Goal: Information Seeking & Learning: Learn about a topic

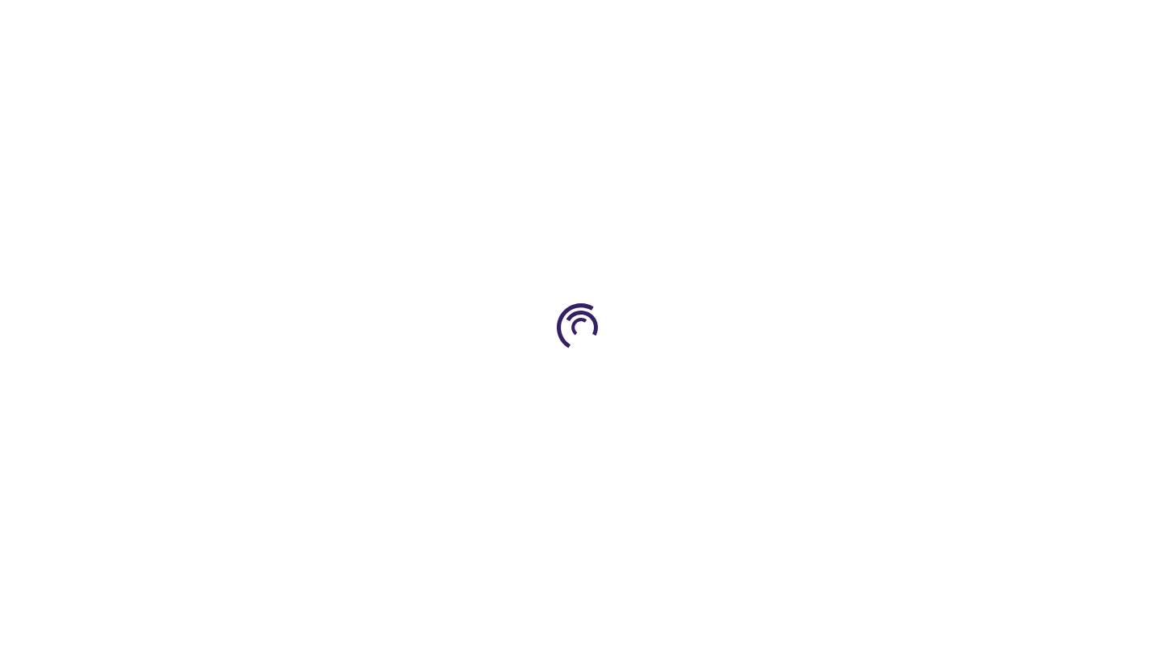
type input "0"
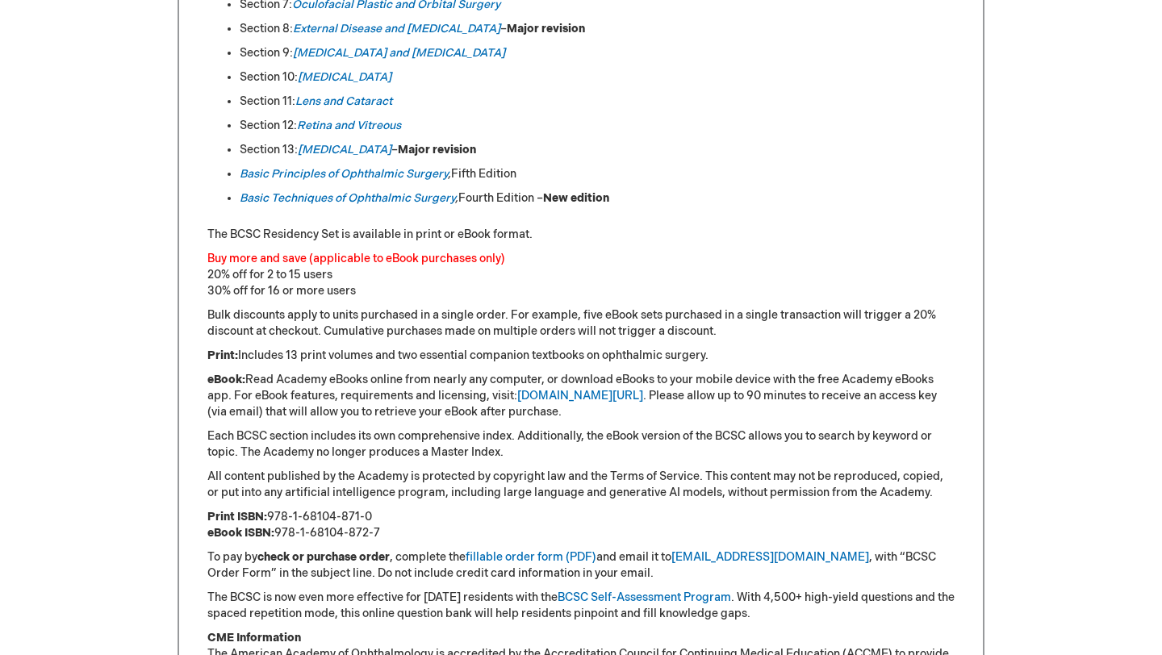
scroll to position [1063, 0]
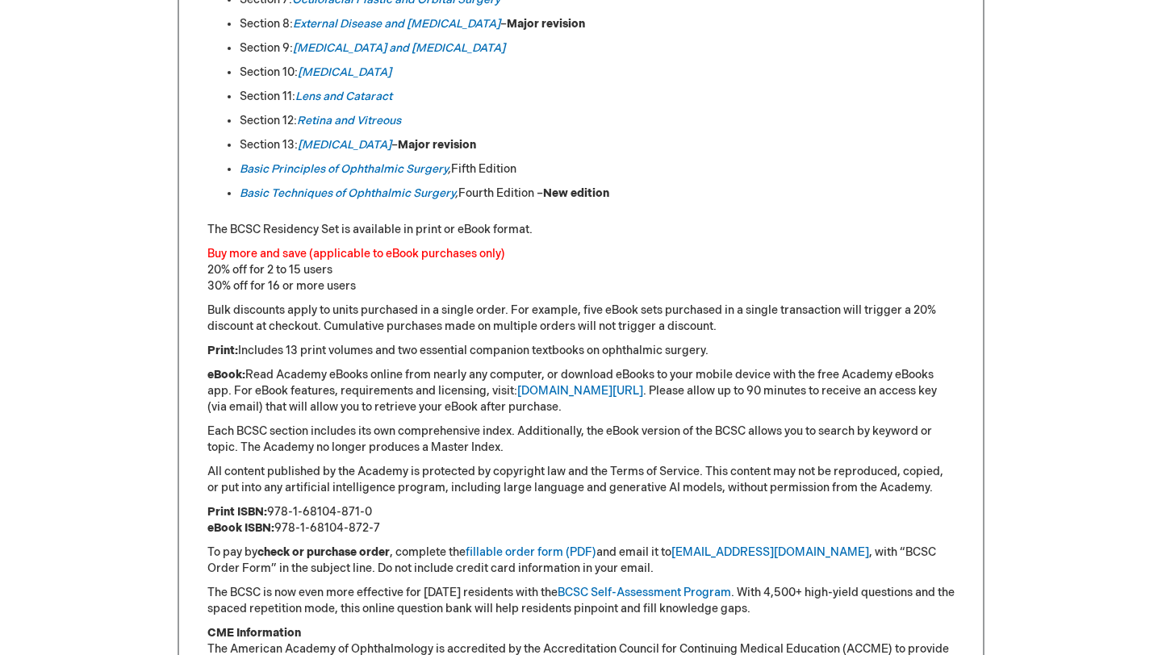
click at [203, 332] on div "Equip ophthalmic residents with the Academy’s definitive curriculum: the 2025-2…" at bounding box center [581, 210] width 807 height 1147
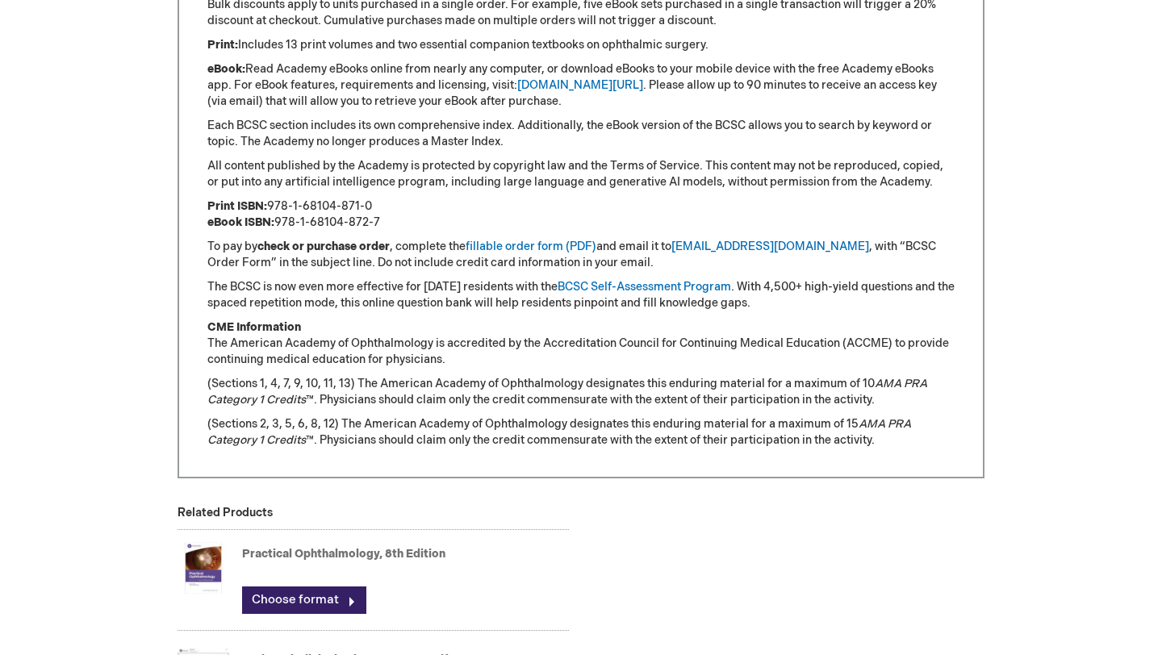
scroll to position [0, 0]
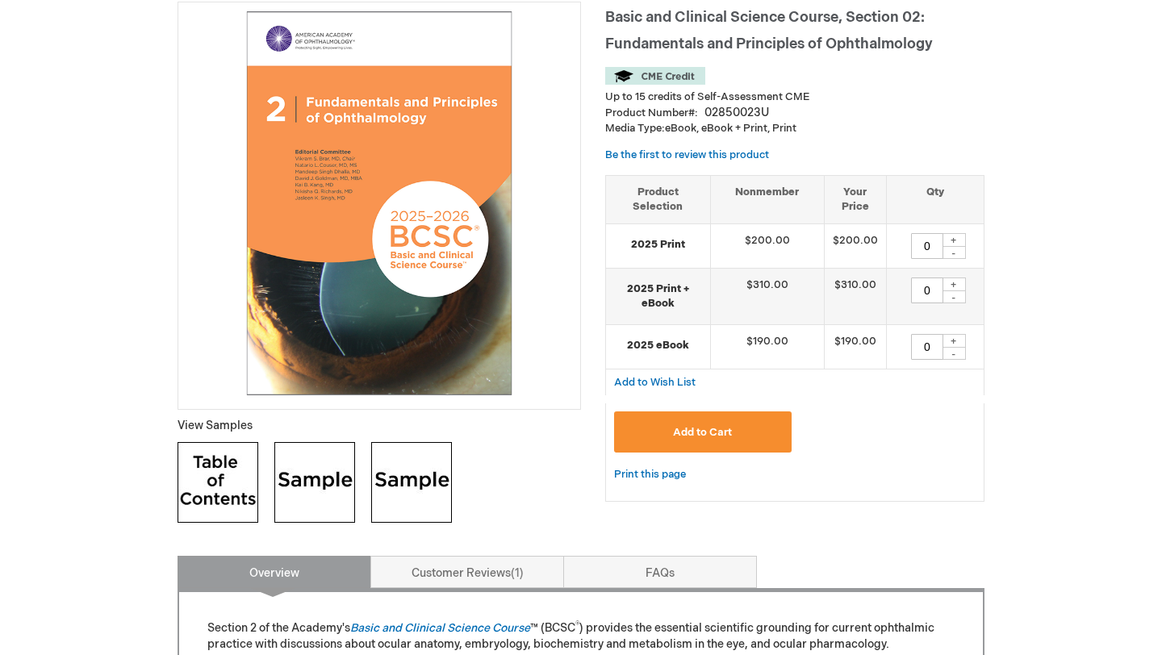
scroll to position [238, 0]
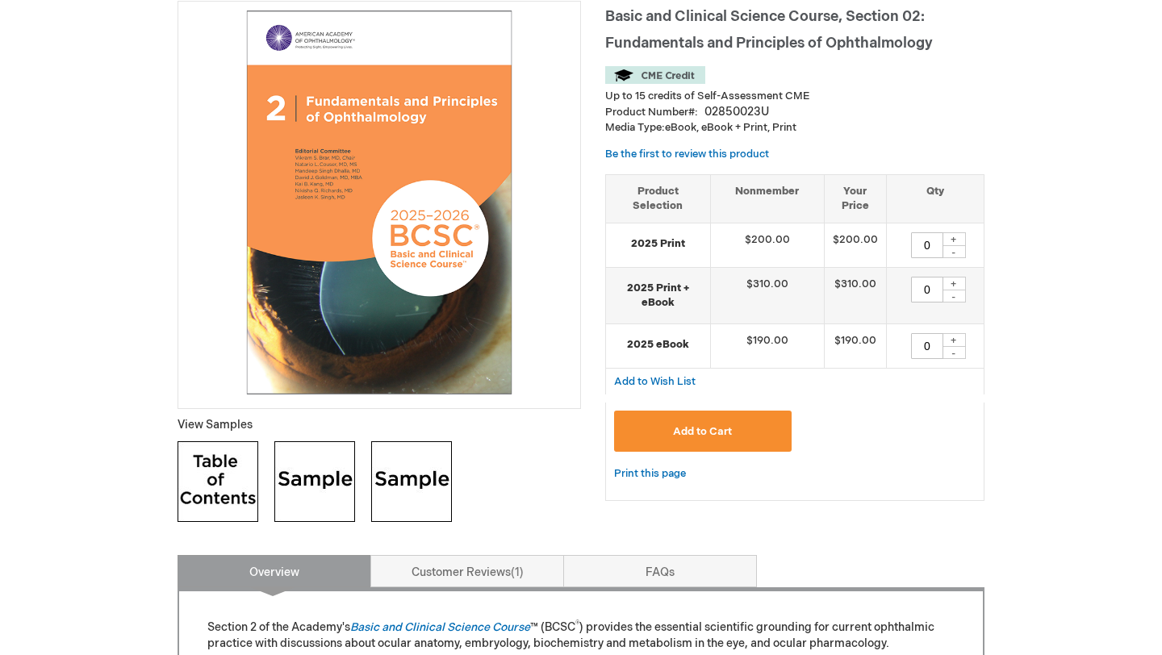
click at [303, 468] on img at bounding box center [314, 481] width 81 height 81
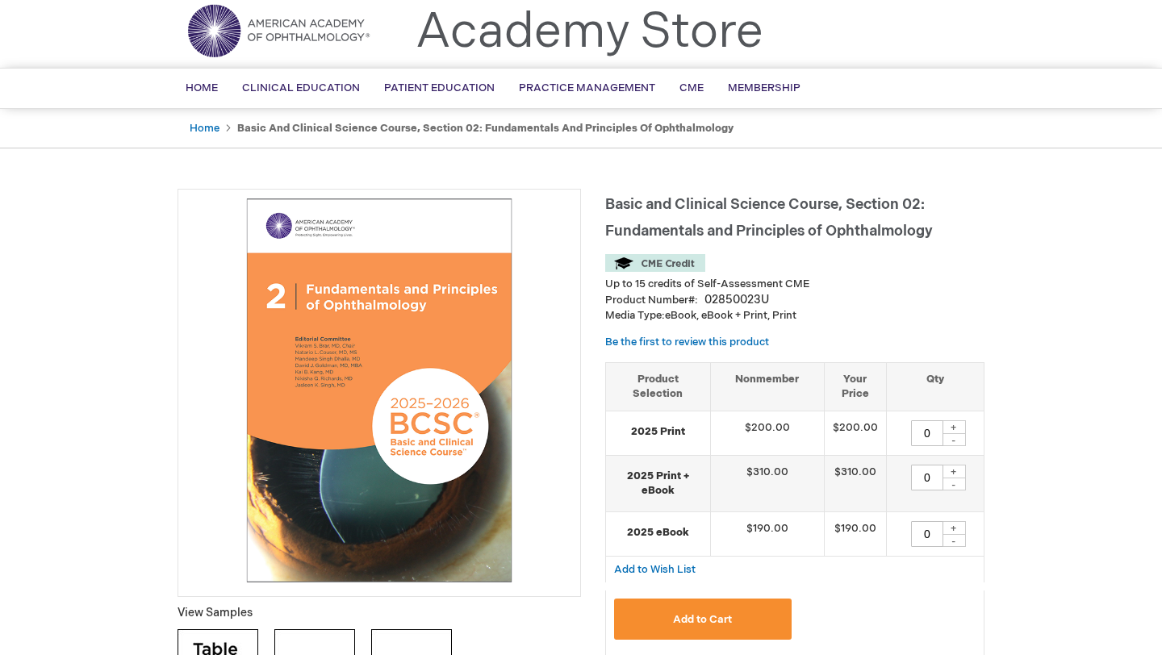
scroll to position [0, 0]
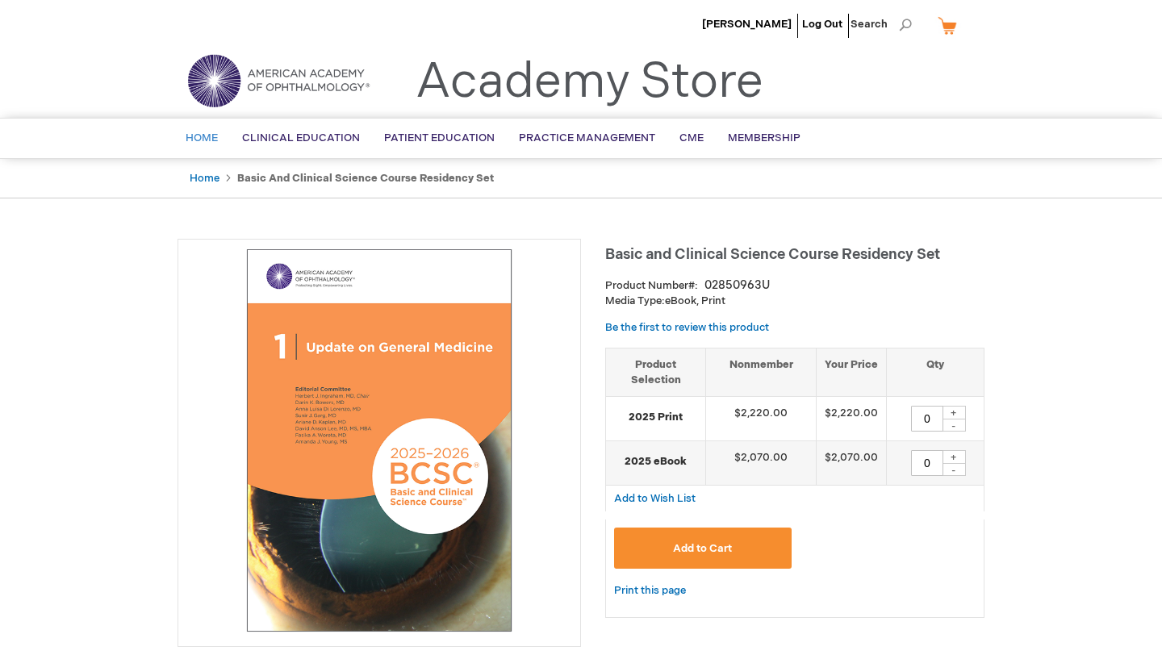
click at [194, 146] on link "Home" at bounding box center [201, 139] width 56 height 40
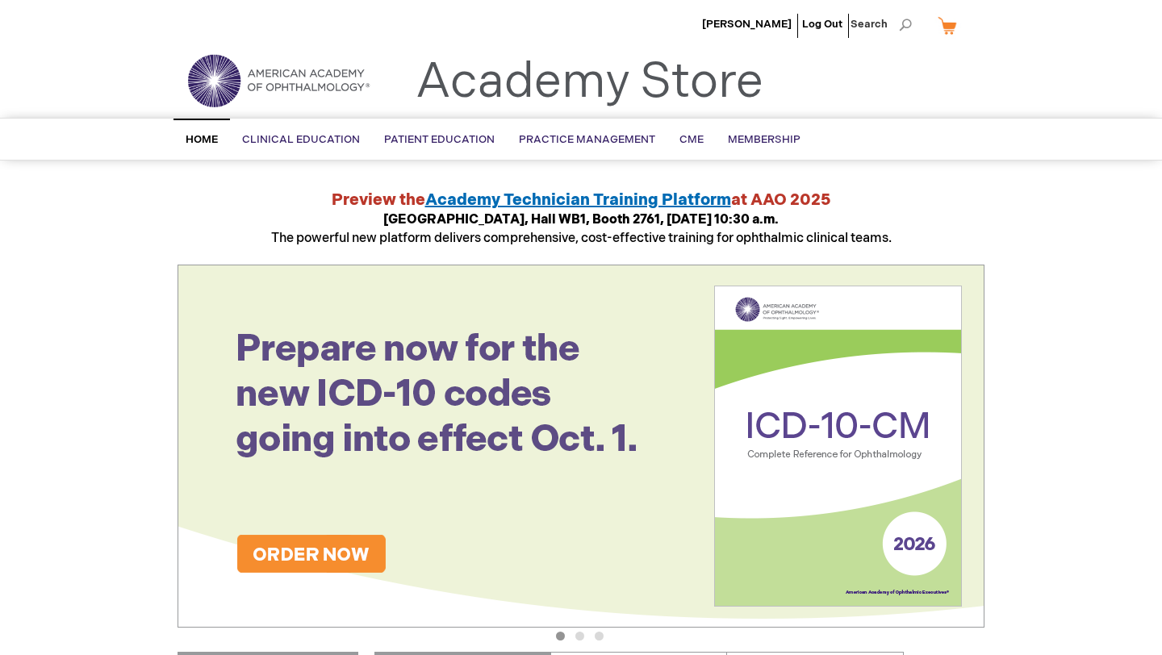
click at [216, 65] on img at bounding box center [279, 81] width 194 height 58
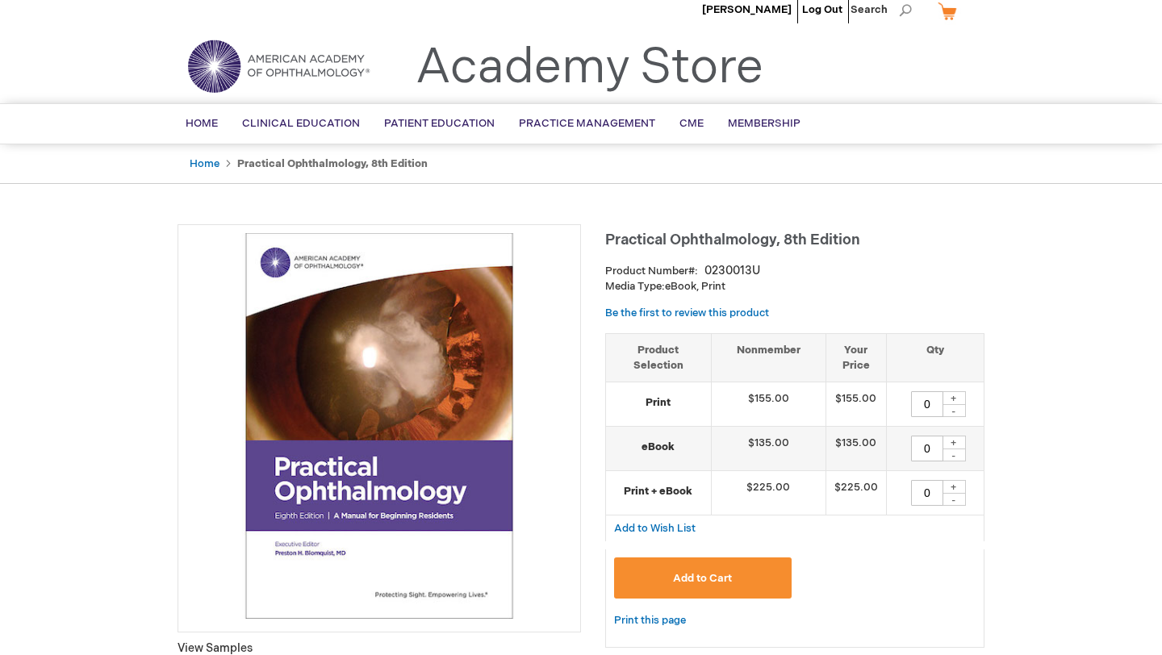
scroll to position [6, 0]
